Goal: Information Seeking & Learning: Learn about a topic

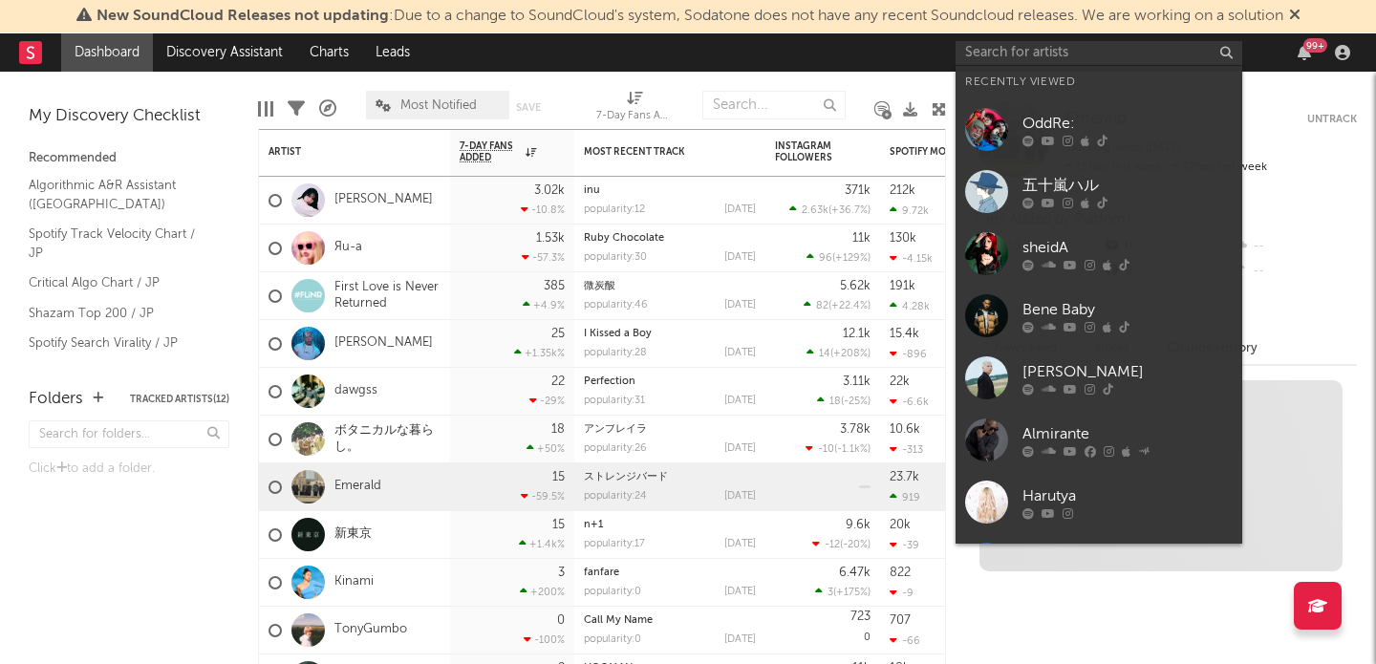
click at [997, 47] on input "text" at bounding box center [1099, 53] width 287 height 24
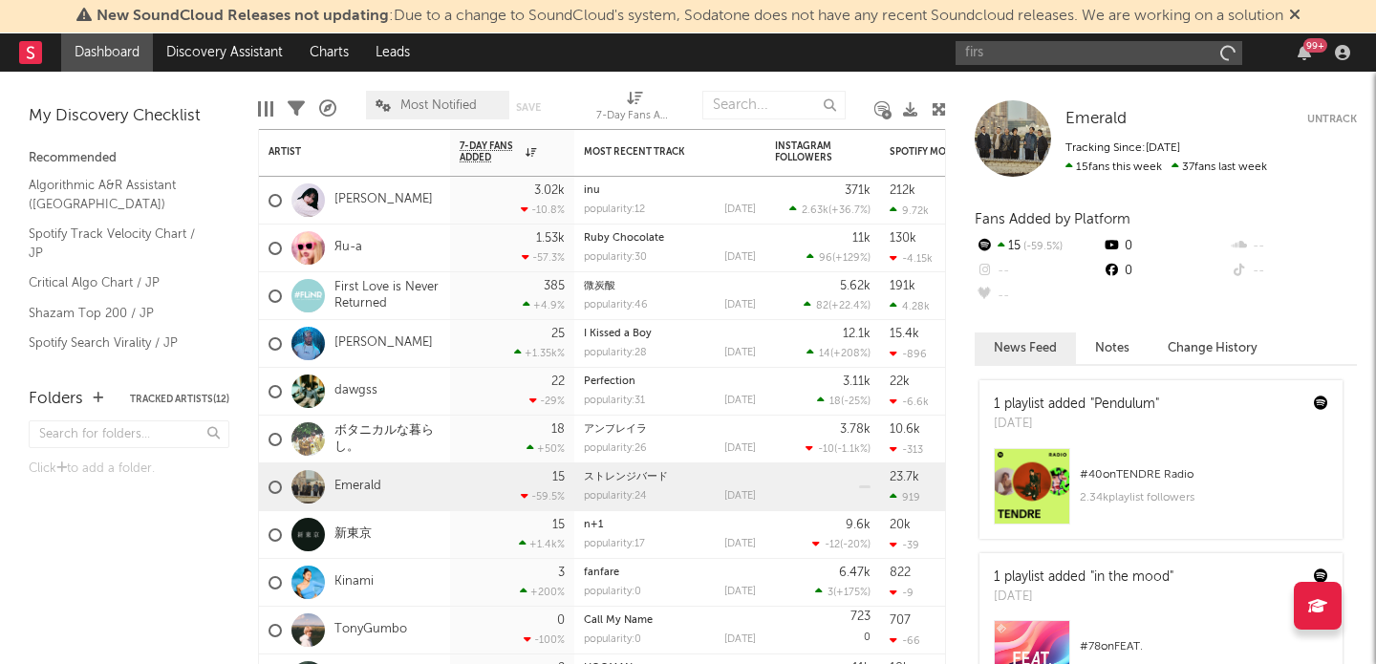
type input "first"
click at [380, 290] on link "First Love is Never Returned" at bounding box center [388, 296] width 106 height 32
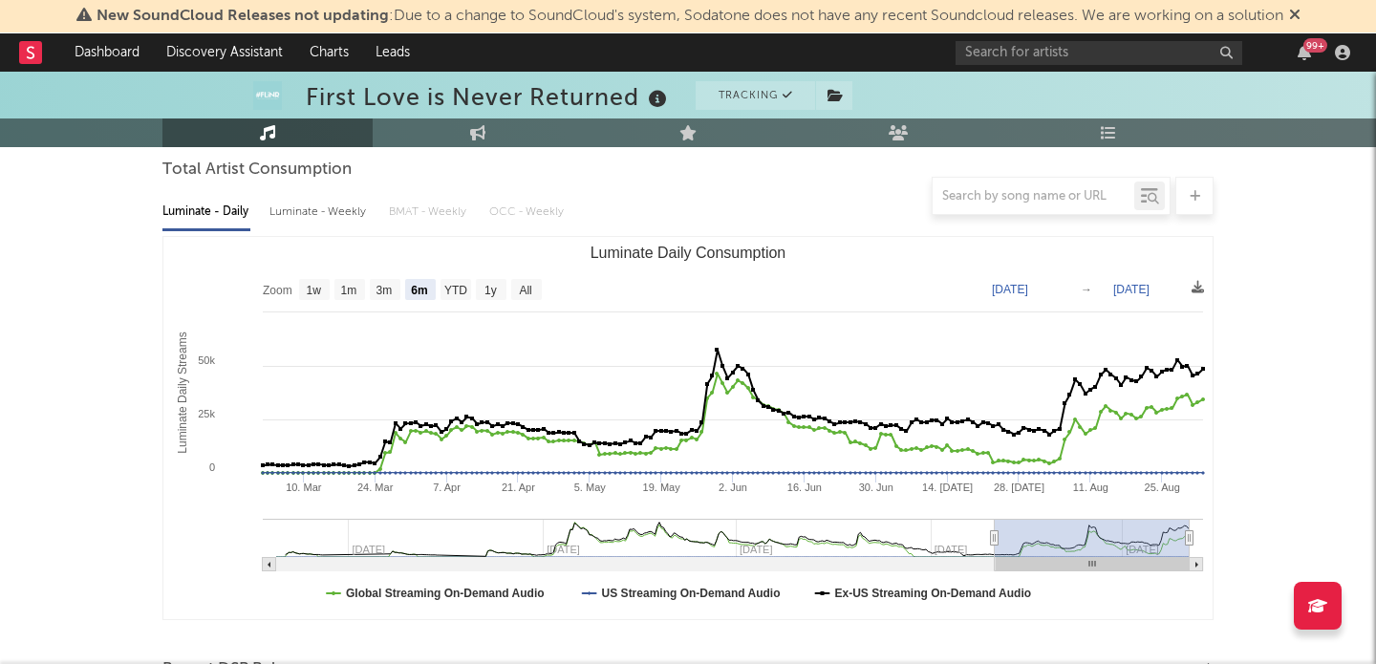
scroll to position [136, 0]
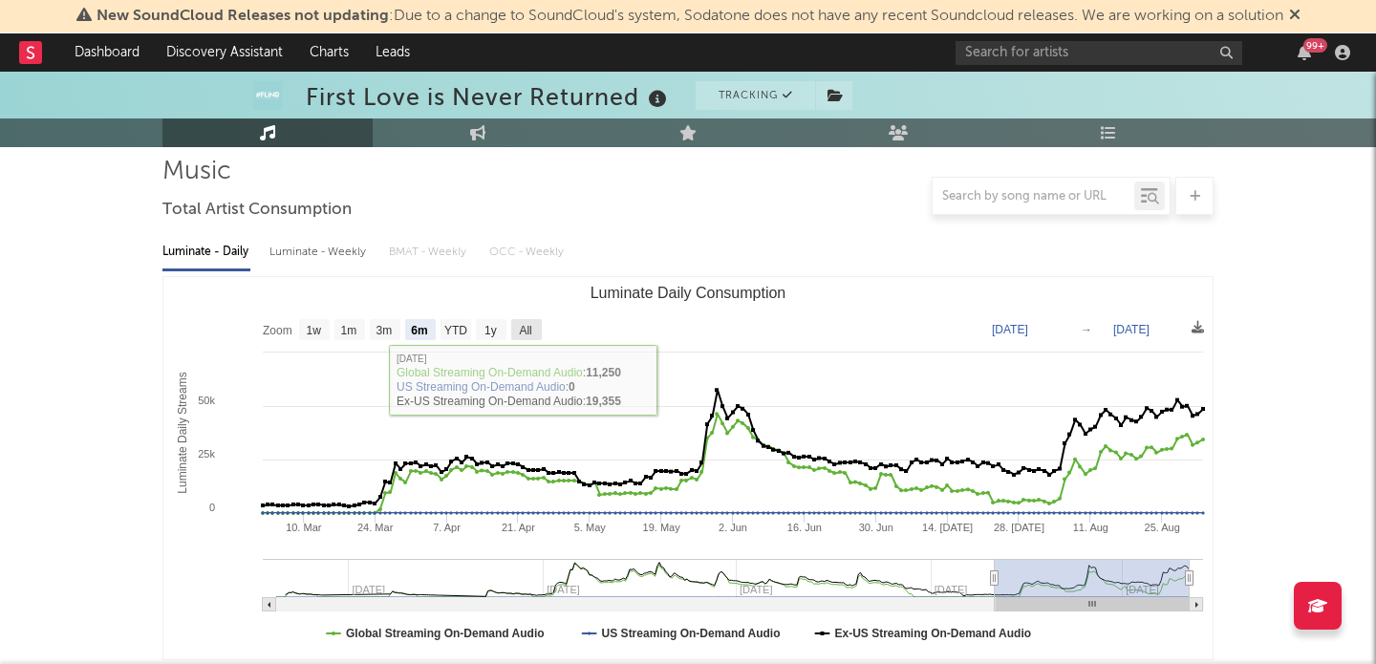
click at [531, 331] on text "All" at bounding box center [525, 330] width 12 height 13
select select "All"
type input "[DATE]"
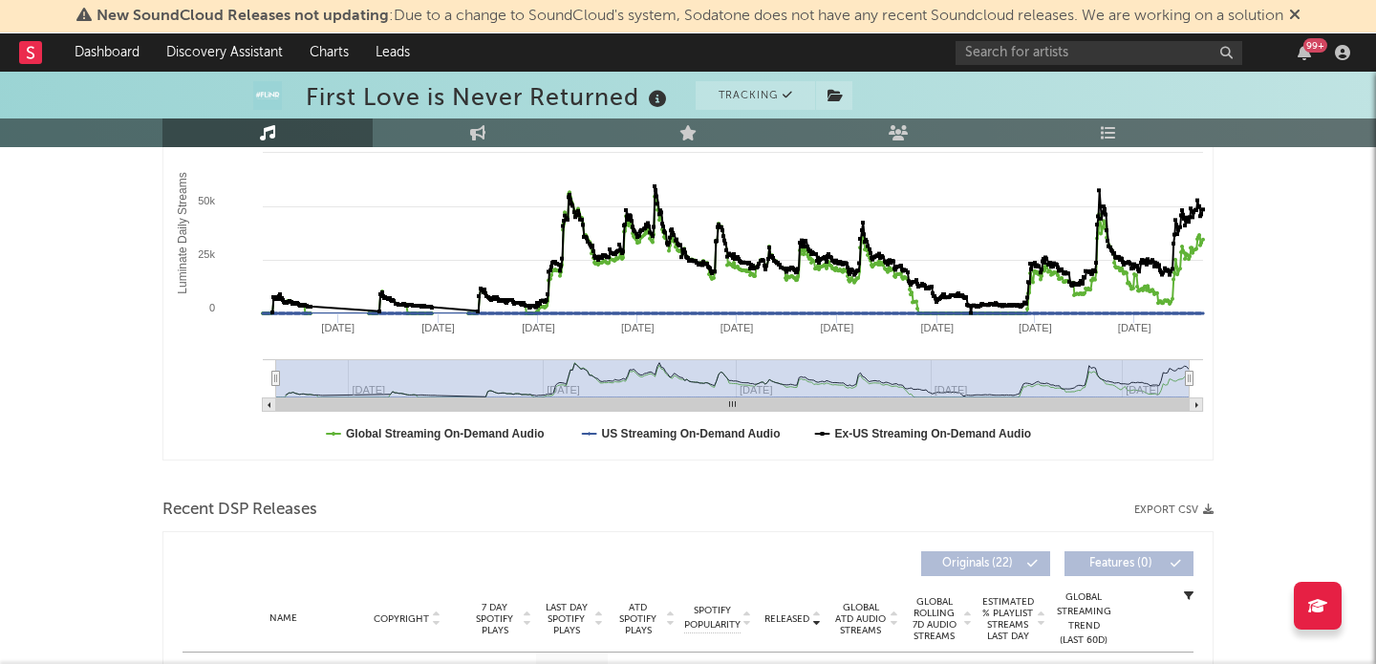
scroll to position [0, 0]
